Goal: Navigation & Orientation: Find specific page/section

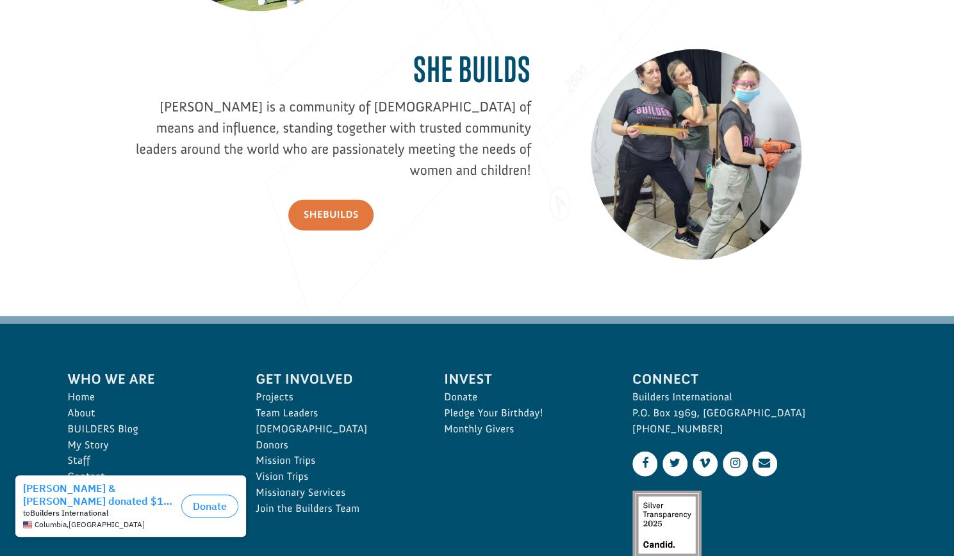
scroll to position [1857, 0]
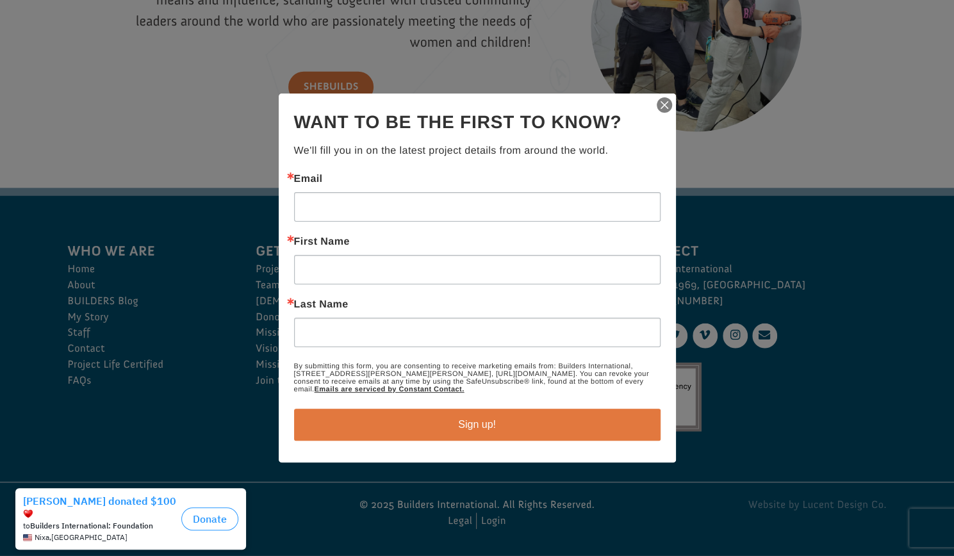
click at [662, 102] on img "button" at bounding box center [664, 105] width 18 height 18
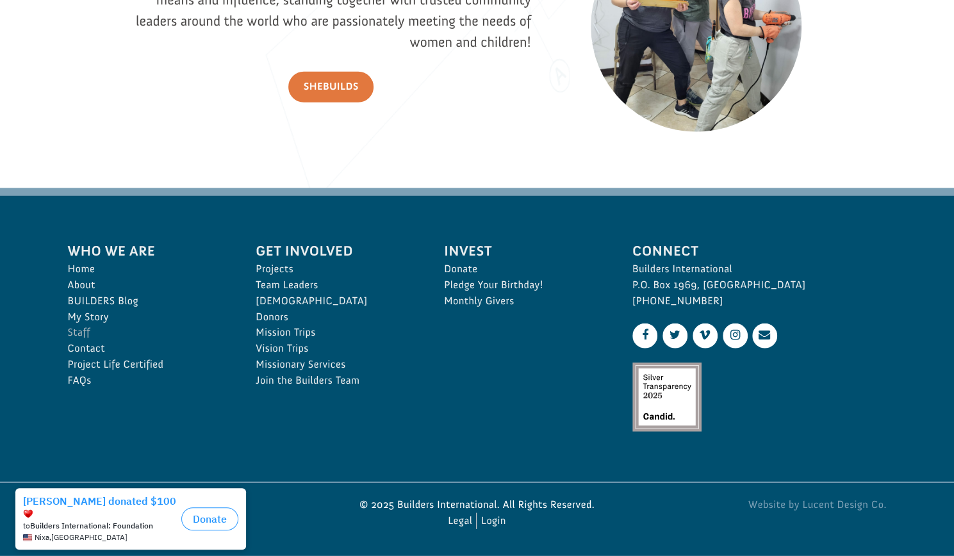
click at [83, 329] on link "Staff" at bounding box center [148, 333] width 160 height 16
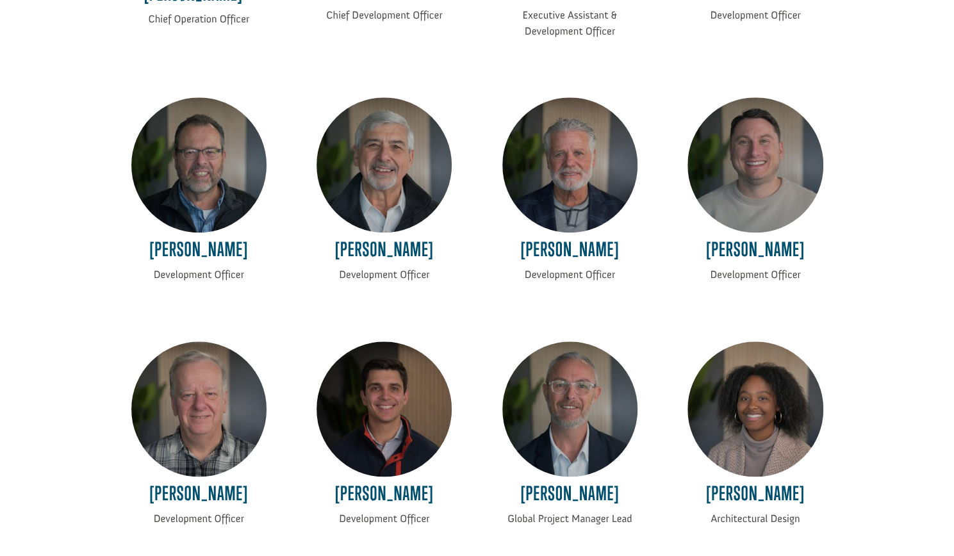
scroll to position [704, 0]
